Goal: Information Seeking & Learning: Learn about a topic

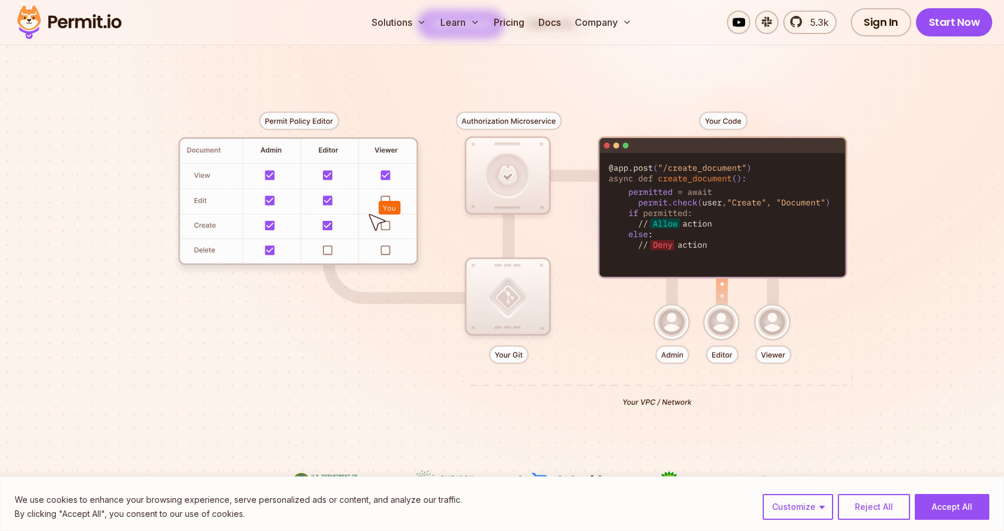
scroll to position [451, 0]
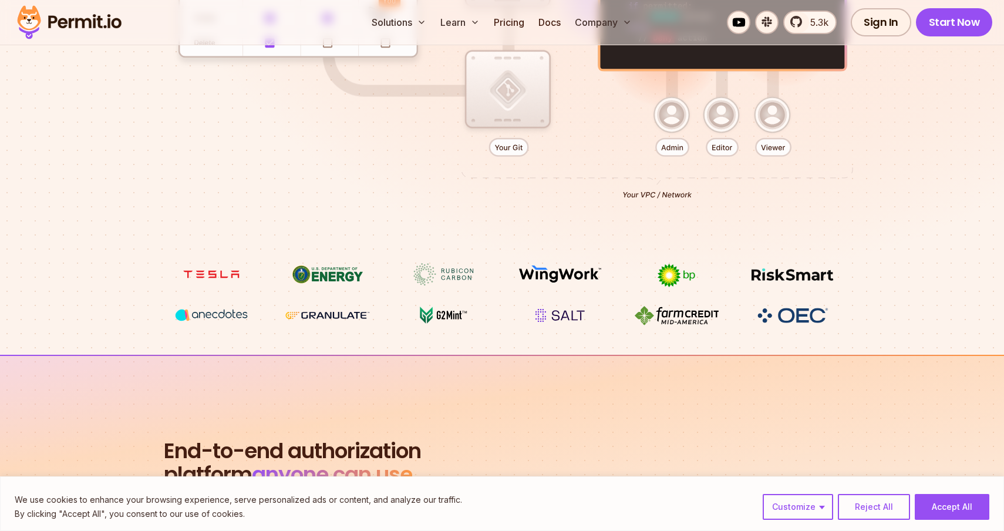
click at [515, 107] on div at bounding box center [502, 47] width 822 height 432
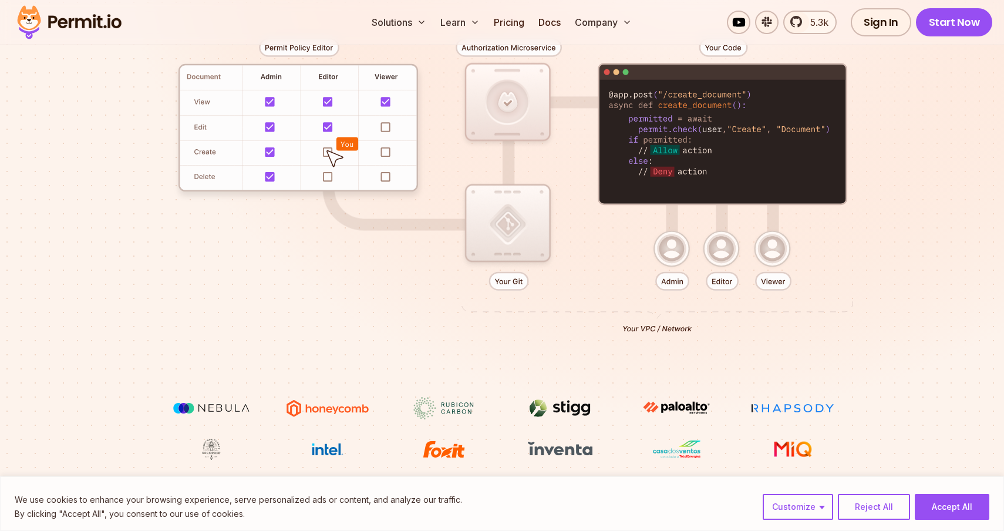
scroll to position [493, 0]
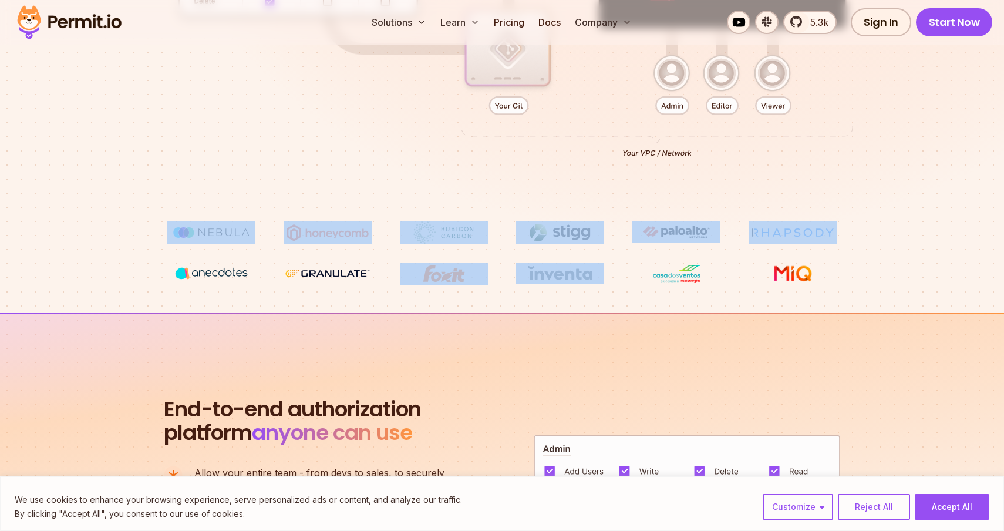
drag, startPoint x: 534, startPoint y: 210, endPoint x: 528, endPoint y: 273, distance: 63.7
click at [528, 282] on img at bounding box center [560, 272] width 88 height 21
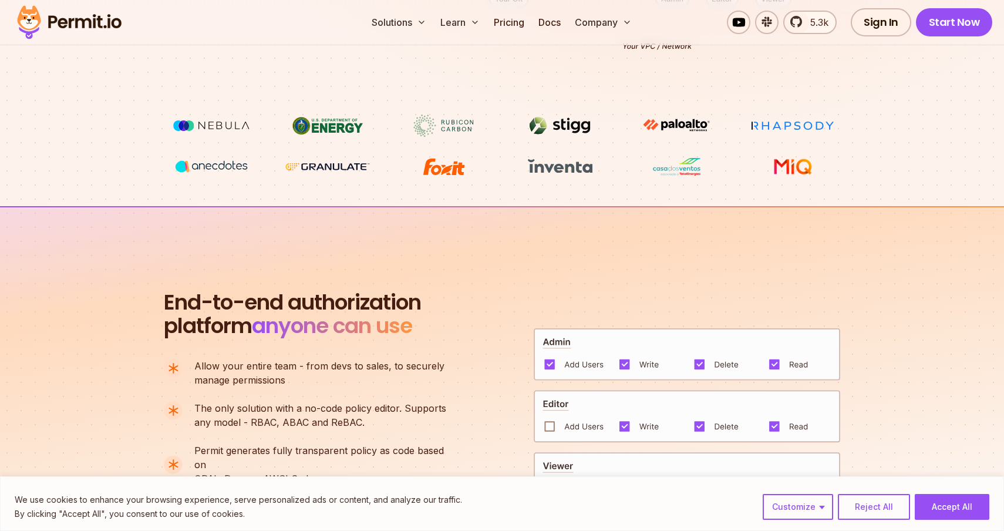
click at [528, 282] on section "End-to-end authorization platform anyone can use A no-code authorization platfo…" at bounding box center [502, 419] width 1004 height 427
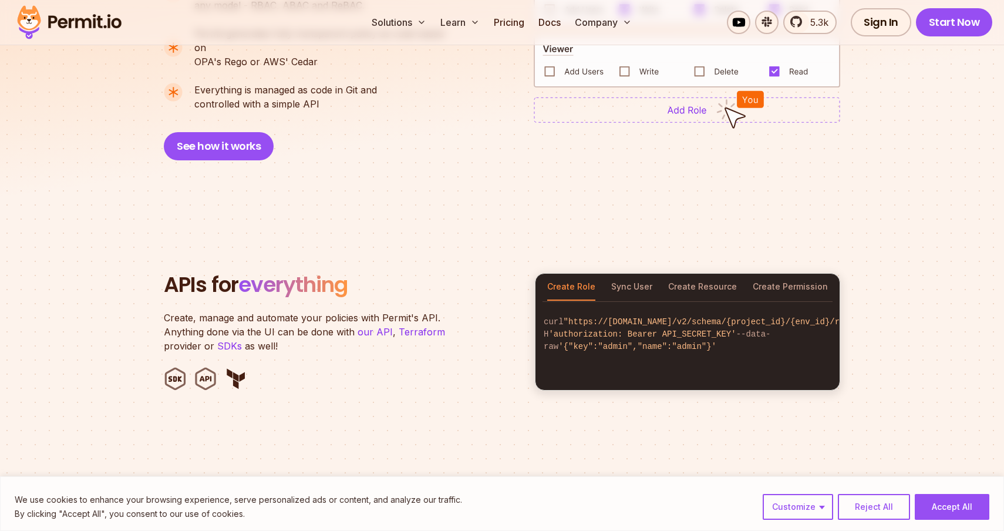
scroll to position [1027, 0]
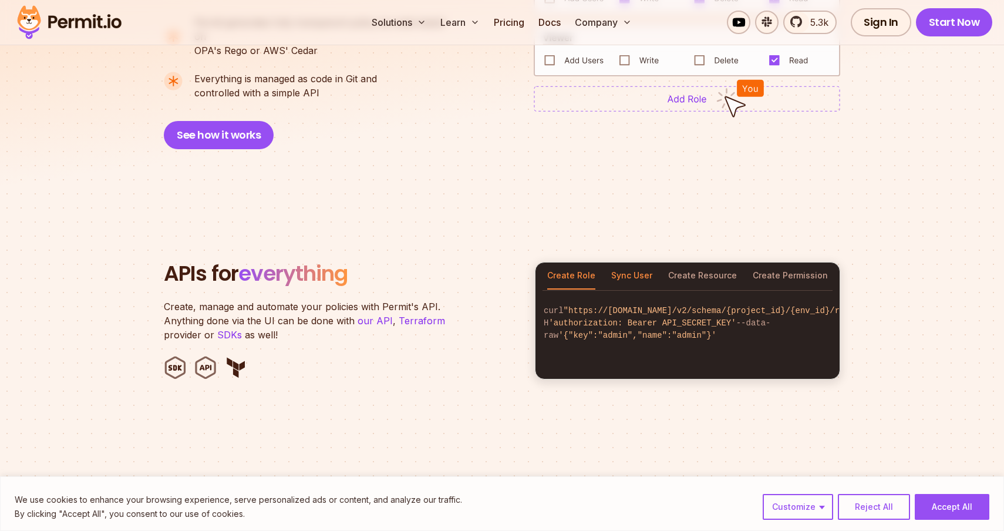
click at [628, 270] on button "Sync User" at bounding box center [631, 275] width 41 height 27
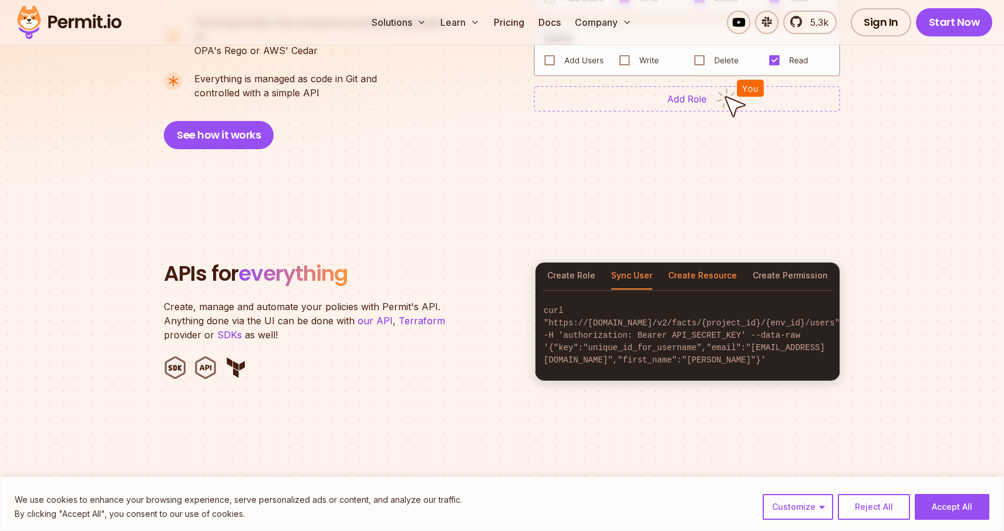
click at [700, 266] on button "Create Resource" at bounding box center [702, 275] width 69 height 27
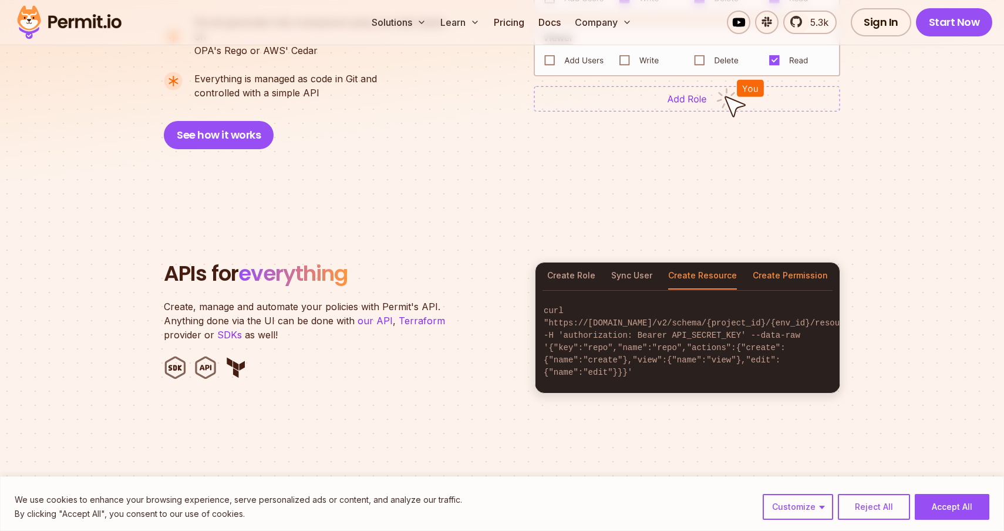
click at [775, 267] on button "Create Permission" at bounding box center [790, 275] width 75 height 27
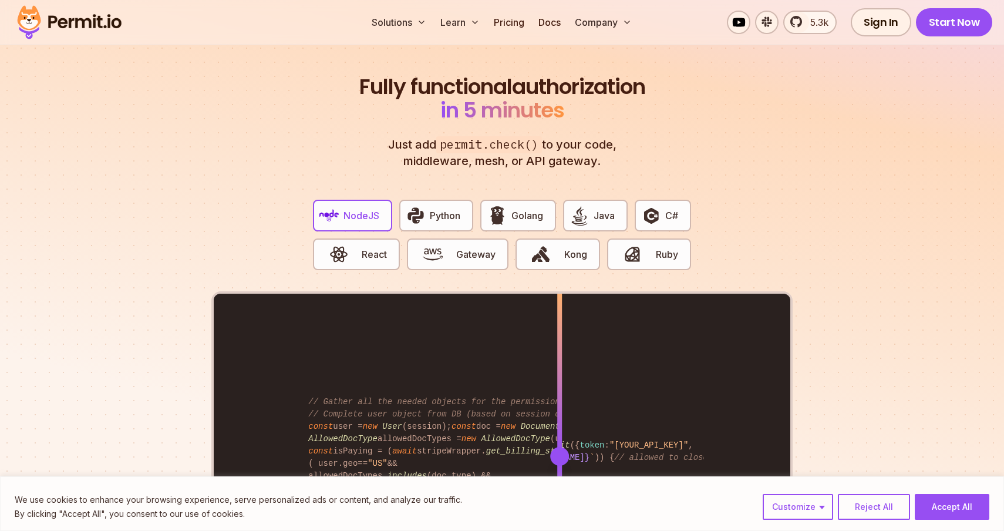
scroll to position [2197, 0]
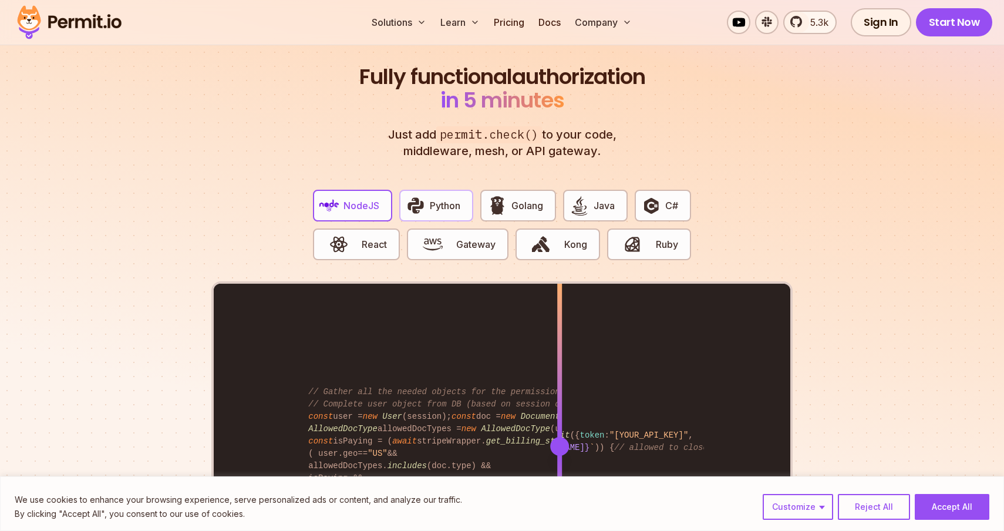
click at [449, 198] on span "Python" at bounding box center [445, 205] width 31 height 14
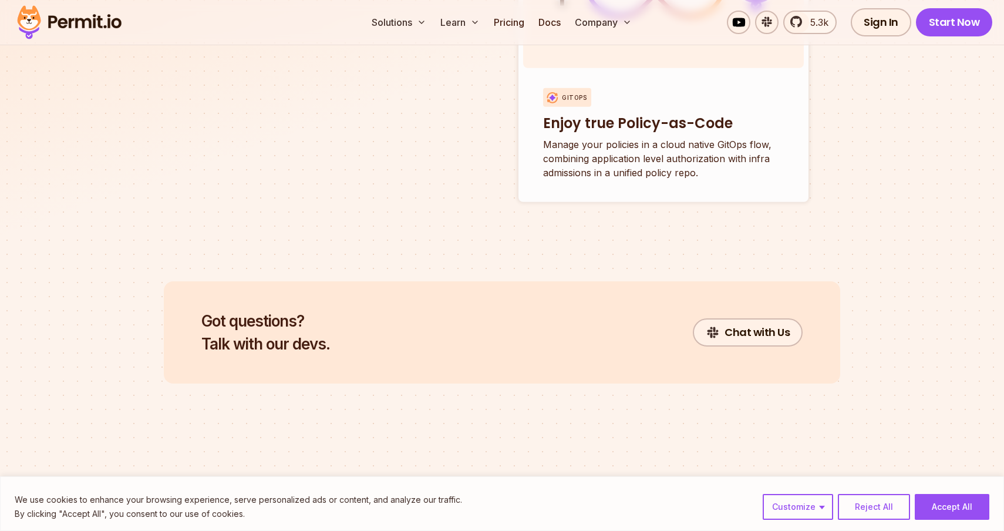
scroll to position [4659, 0]
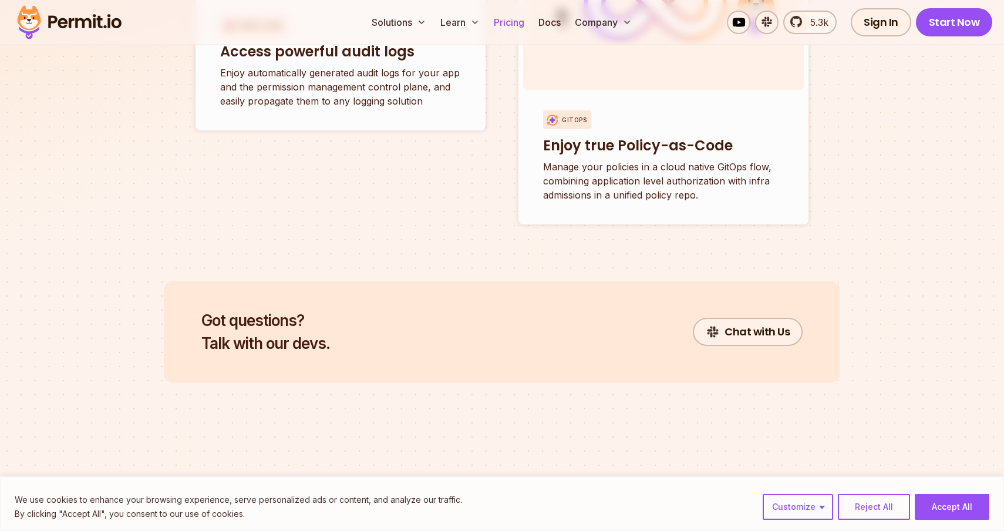
click at [525, 26] on link "Pricing" at bounding box center [509, 22] width 40 height 23
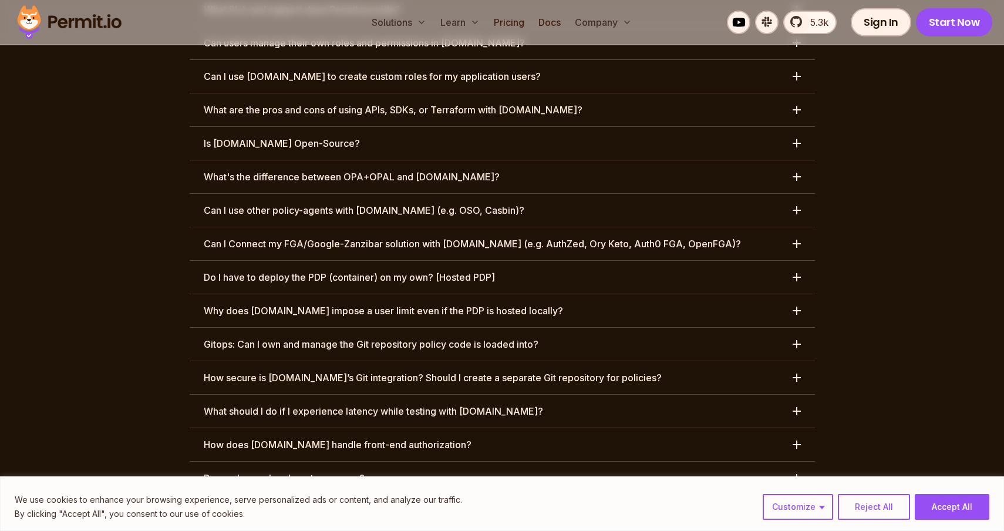
scroll to position [6090, 0]
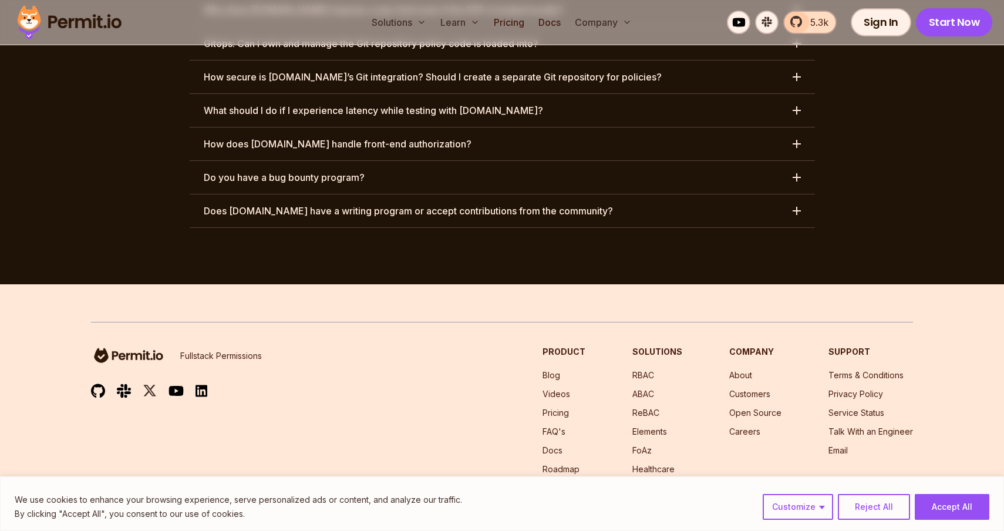
click at [832, 21] on link "5.3k" at bounding box center [809, 22] width 53 height 23
